Goal: Information Seeking & Learning: Learn about a topic

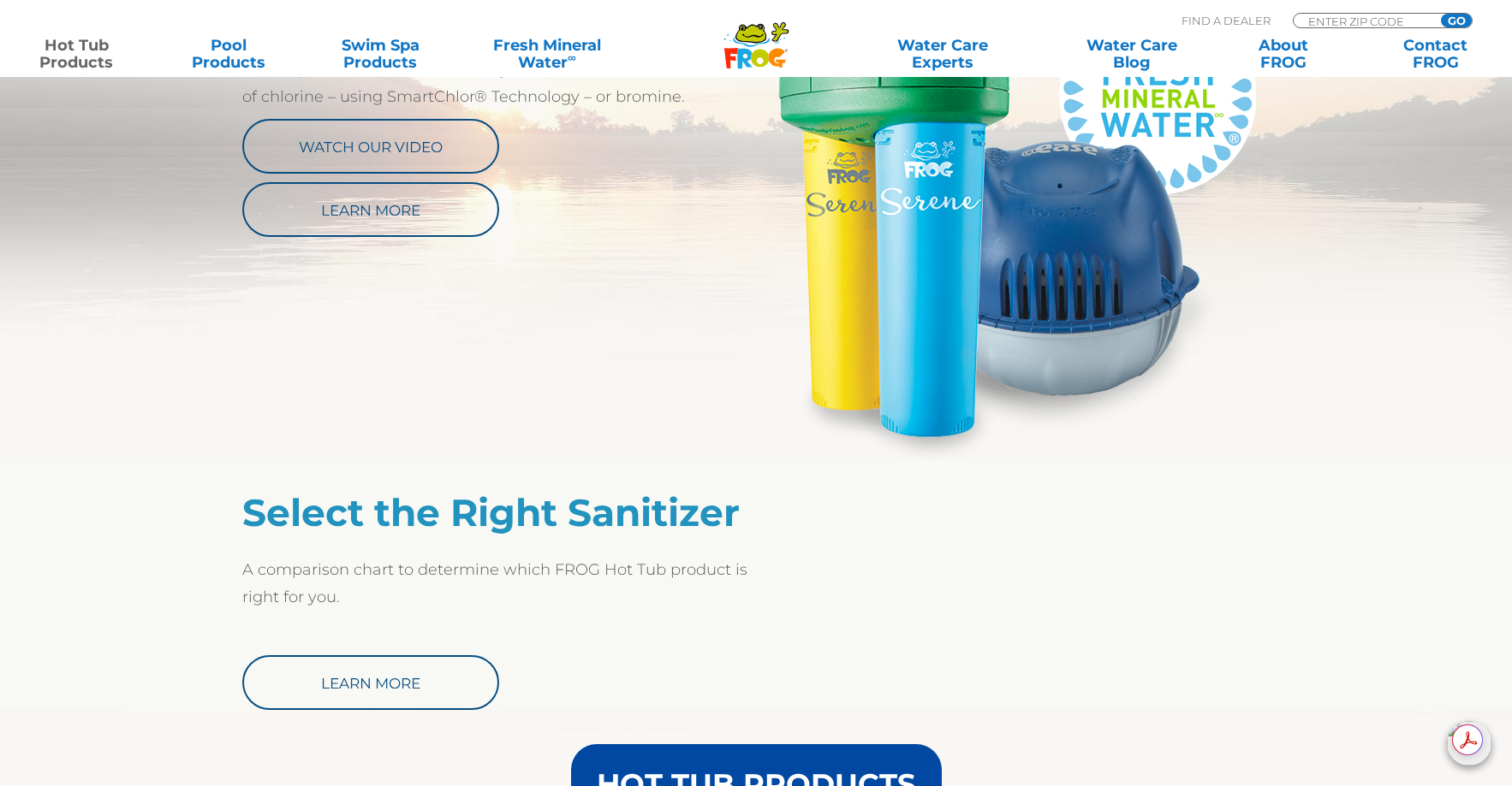
scroll to position [1023, 0]
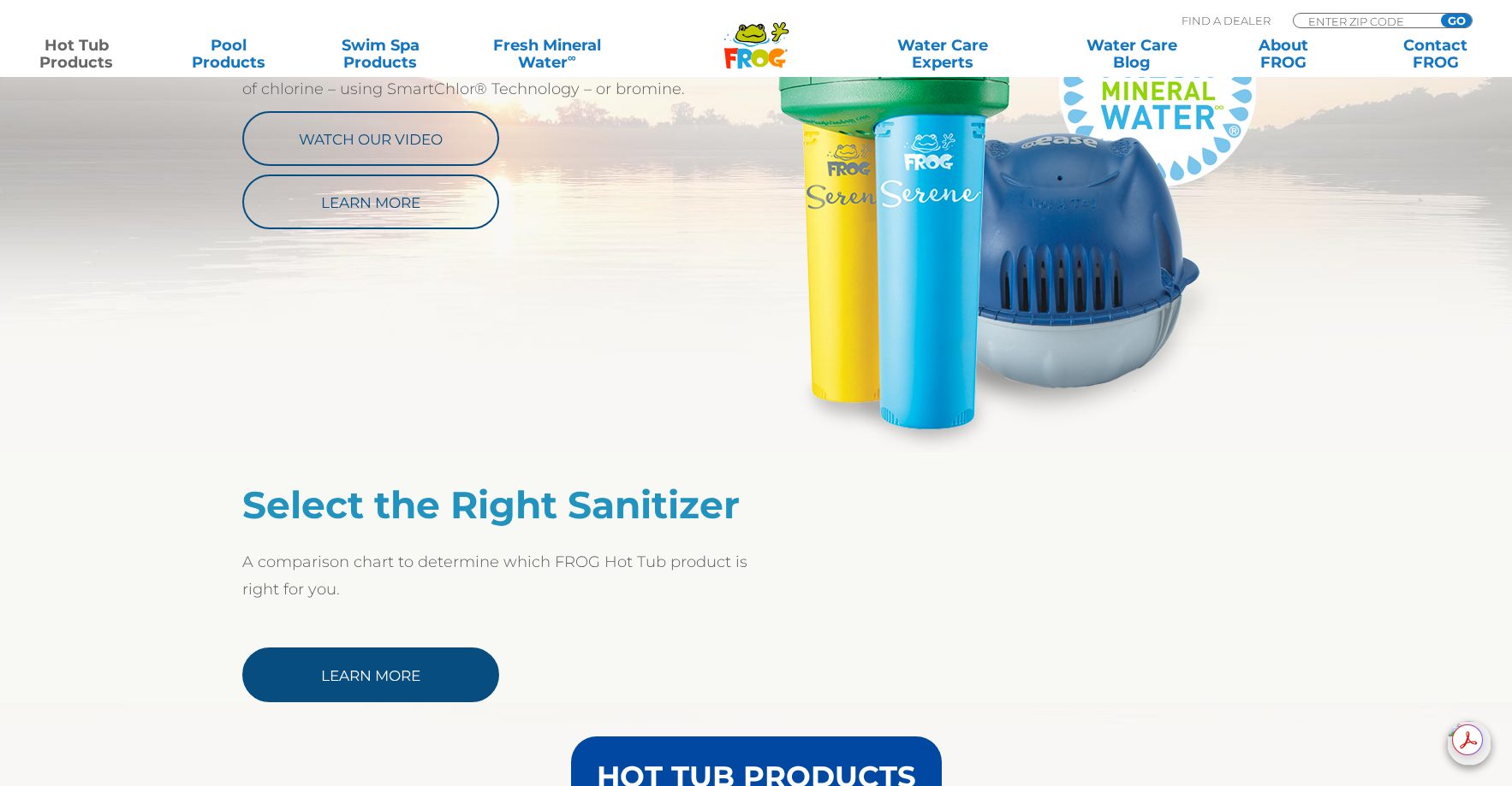
click at [372, 674] on link "Learn More" at bounding box center [371, 674] width 257 height 54
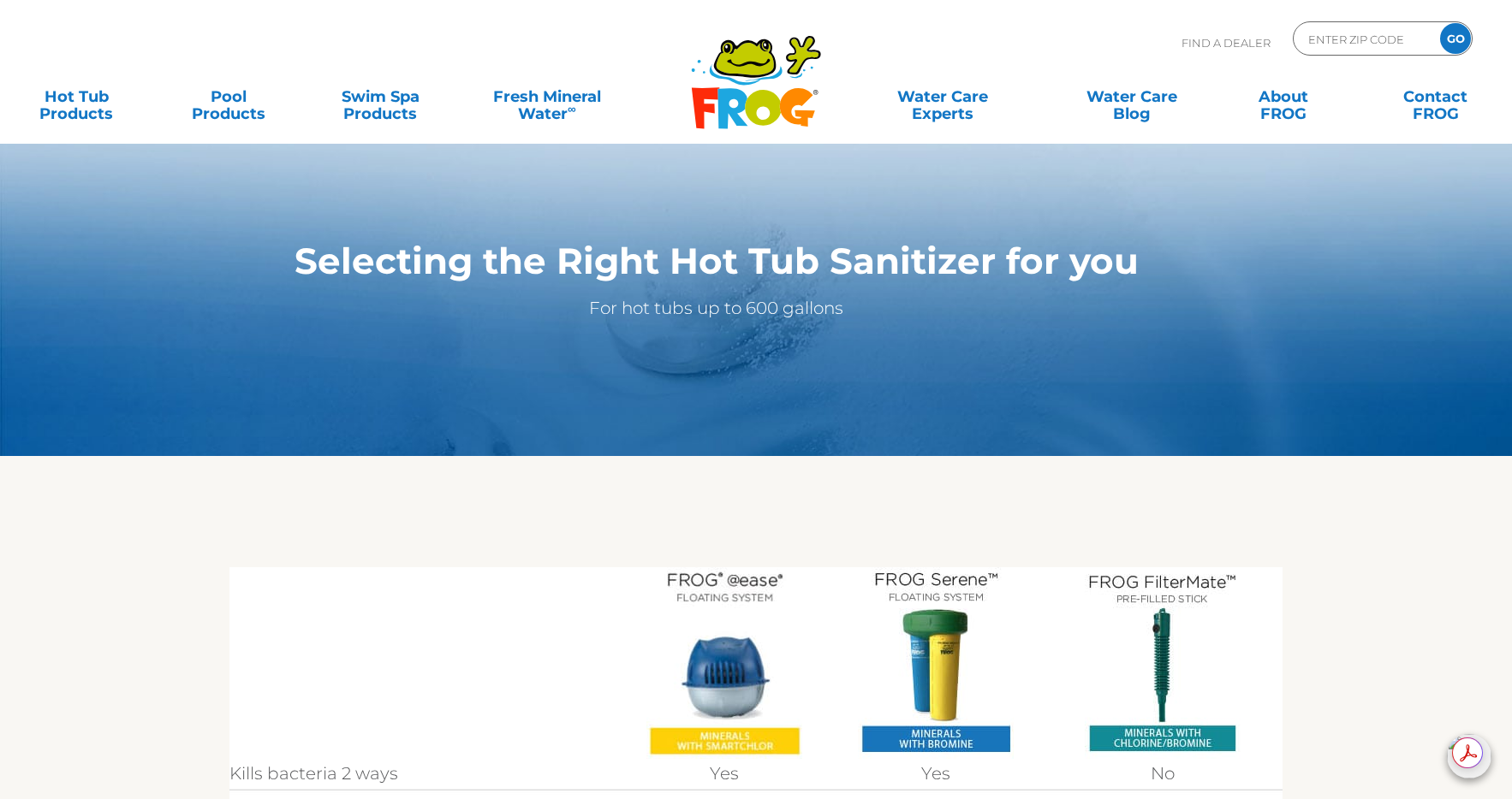
scroll to position [505, 0]
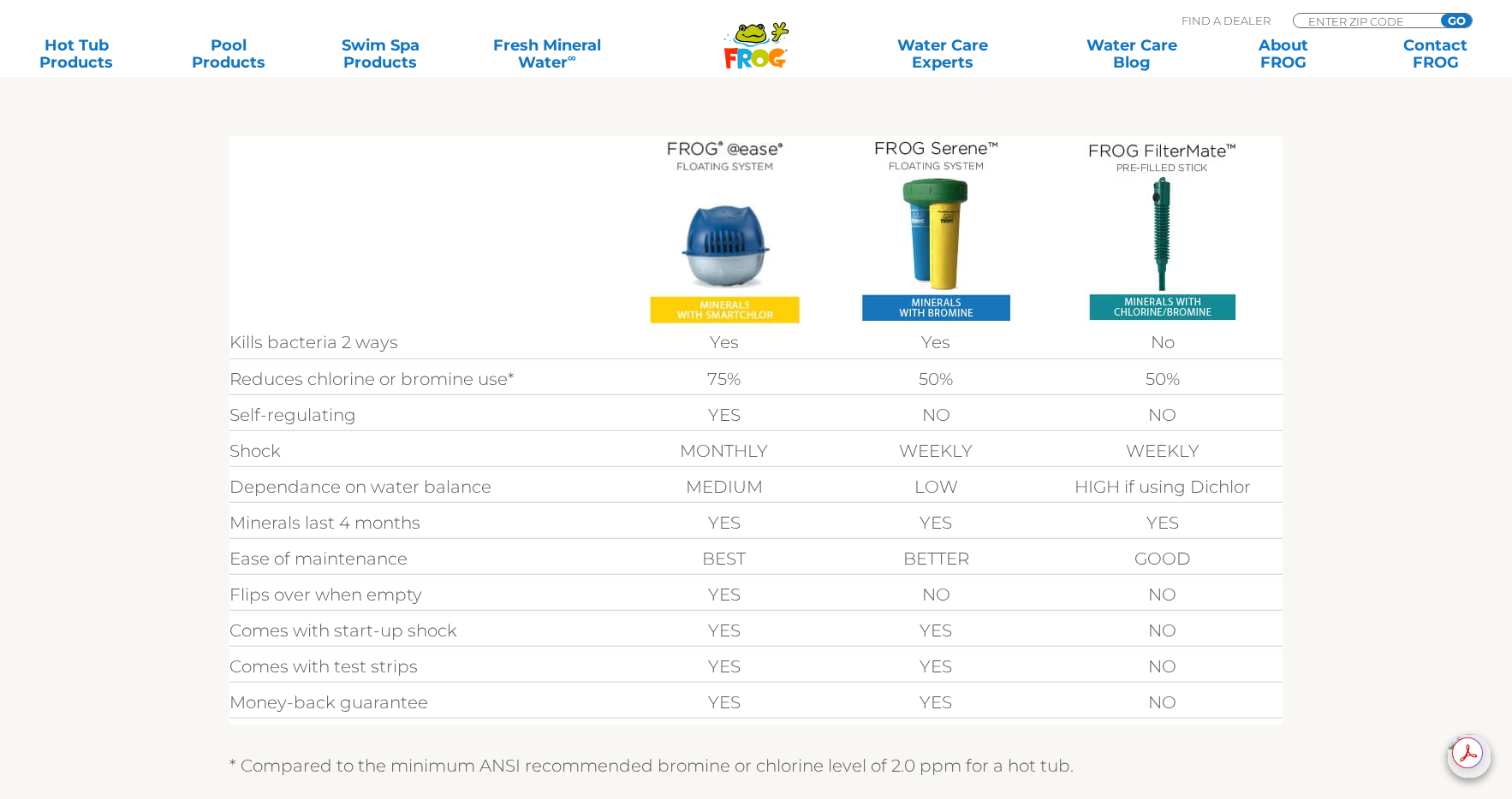
click at [717, 218] on img at bounding box center [724, 232] width 156 height 192
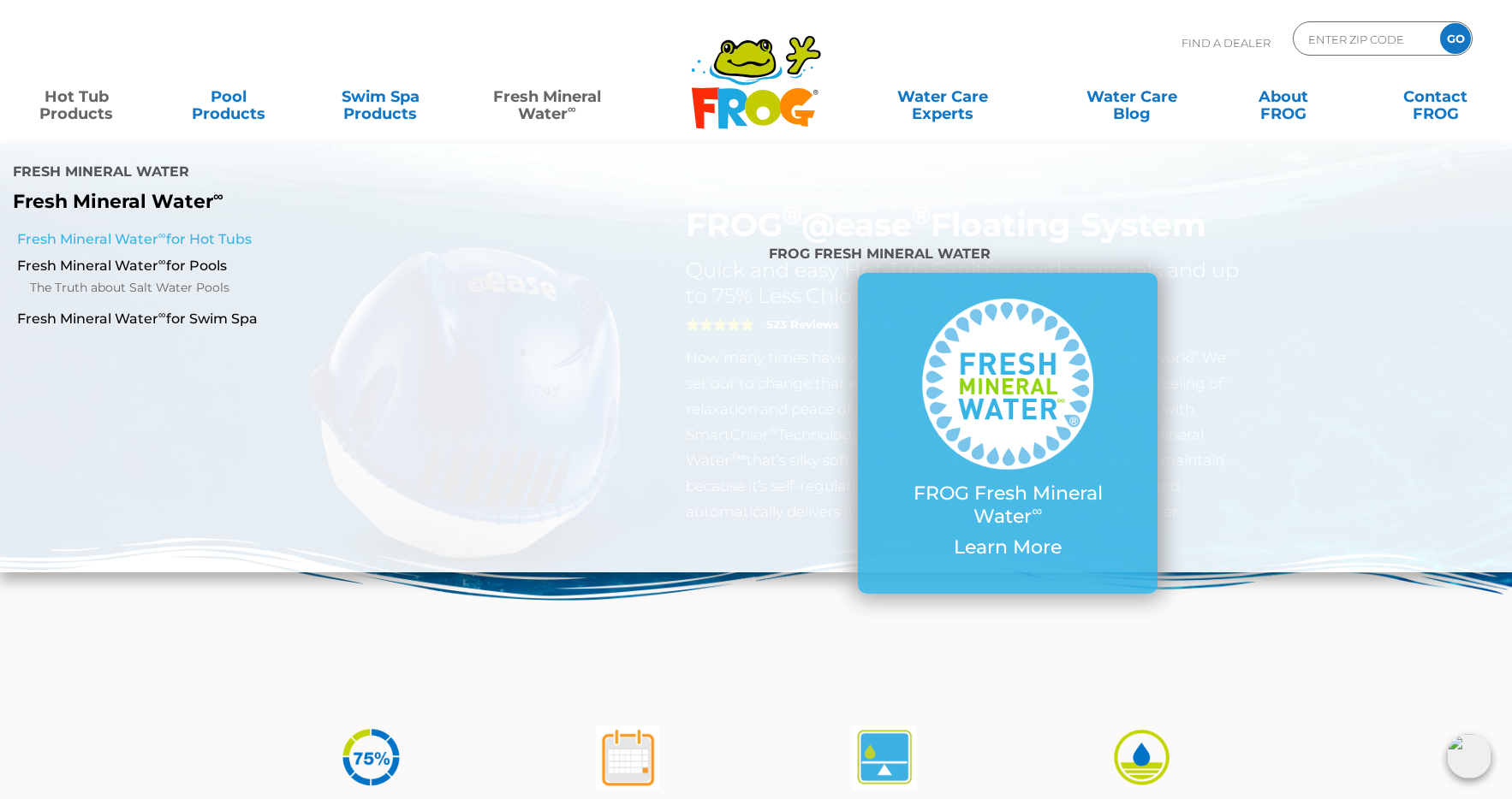
click at [173, 230] on link "Fresh Mineral Water ∞ for Hot Tubs" at bounding box center [261, 239] width 487 height 18
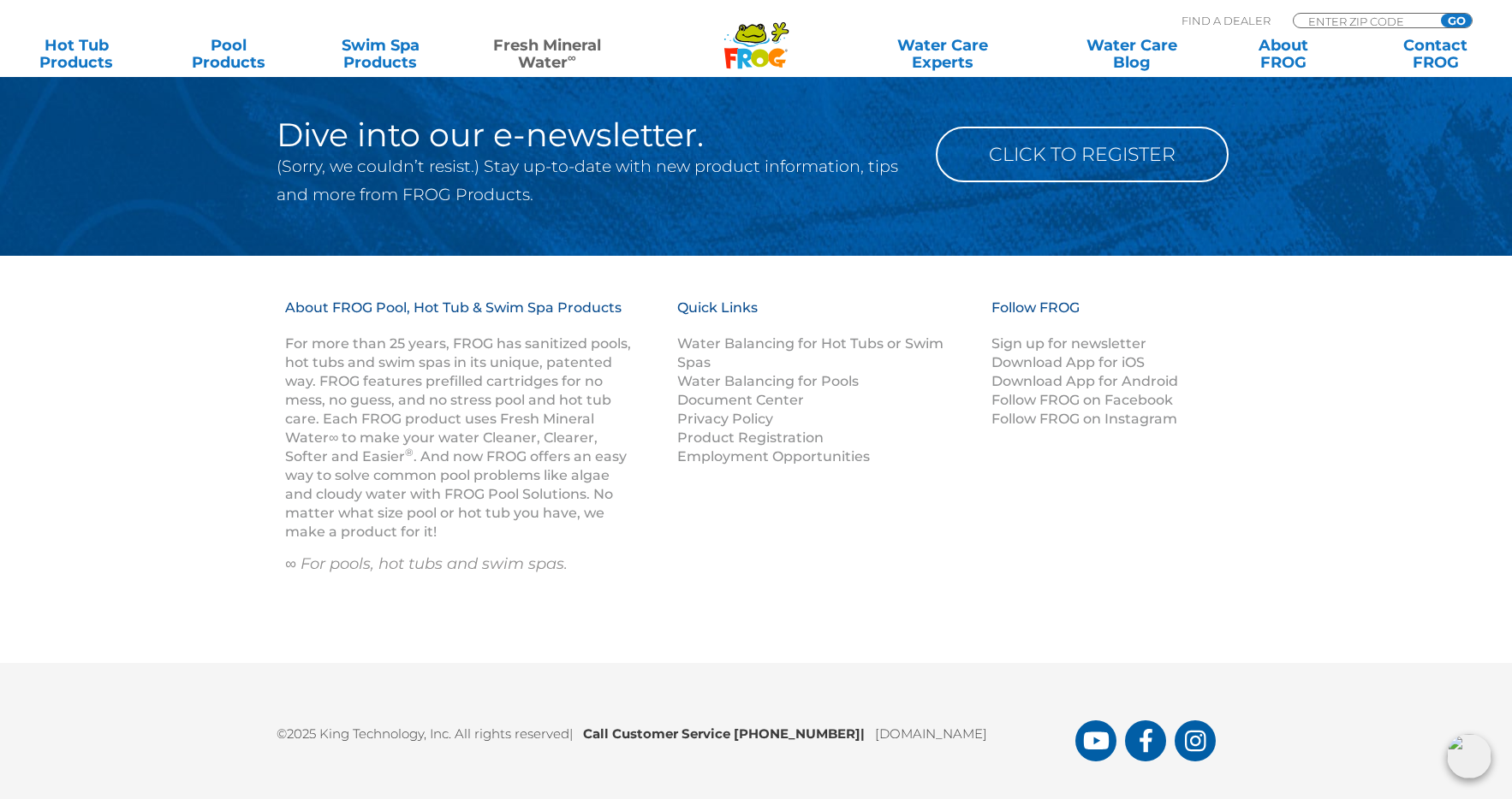
scroll to position [2595, 0]
